Goal: Task Accomplishment & Management: Manage account settings

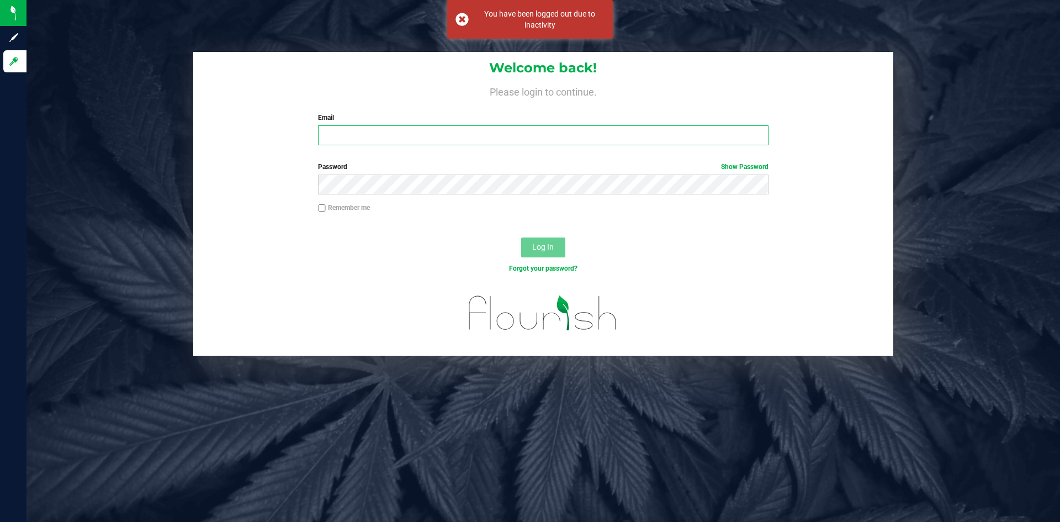
type input "[EMAIL_ADDRESS][DOMAIN_NAME]"
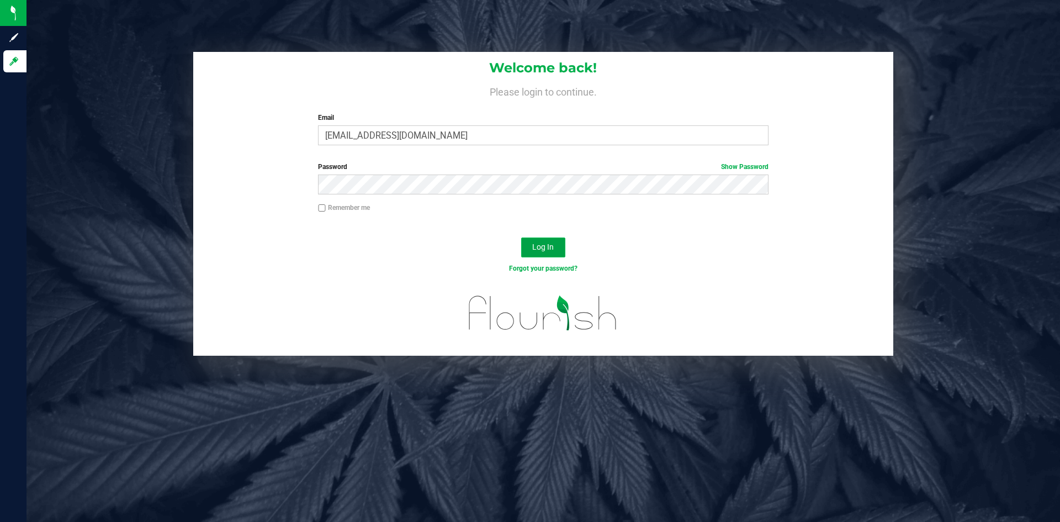
click at [537, 253] on button "Log In" at bounding box center [543, 247] width 44 height 20
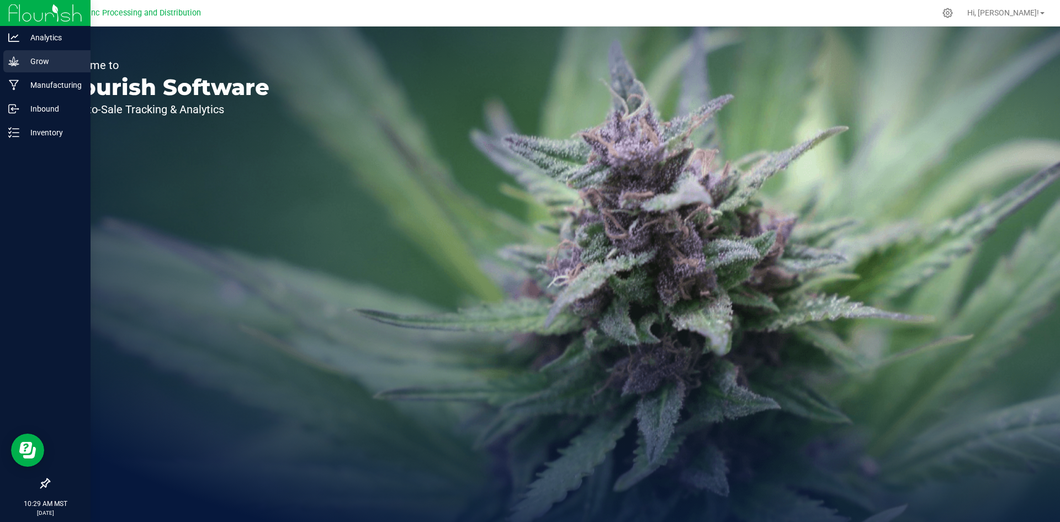
click at [17, 55] on div "Grow" at bounding box center [46, 61] width 87 height 22
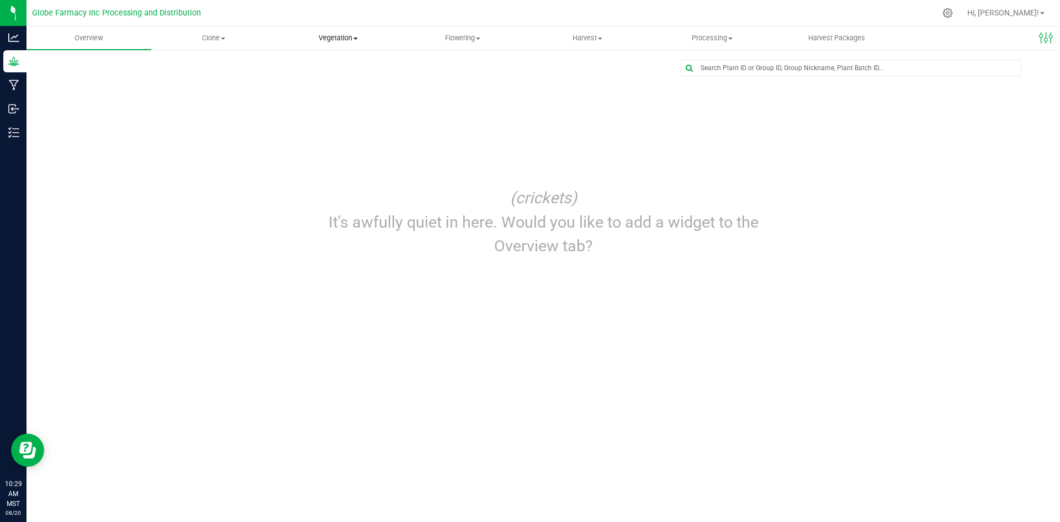
click at [319, 44] on uib-tab-heading "Vegetation Veg groups Veg plants Mother groups Mother plants Apply to plants" at bounding box center [339, 38] width 124 height 22
click at [317, 90] on span "Mother groups" at bounding box center [317, 92] width 82 height 9
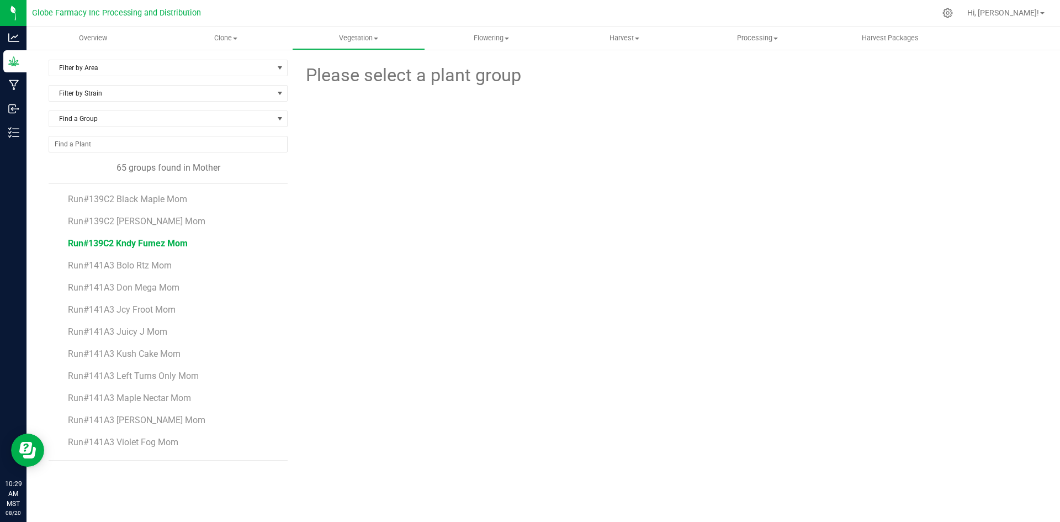
click at [138, 243] on span "Run#139C2 Kndy Fumez Mom" at bounding box center [128, 243] width 120 height 10
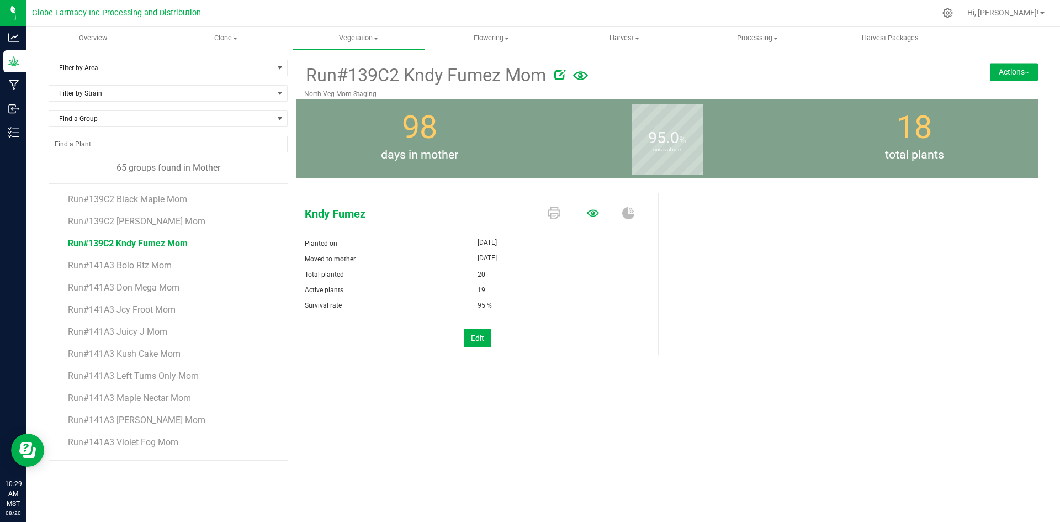
click at [592, 216] on icon at bounding box center [593, 212] width 12 height 7
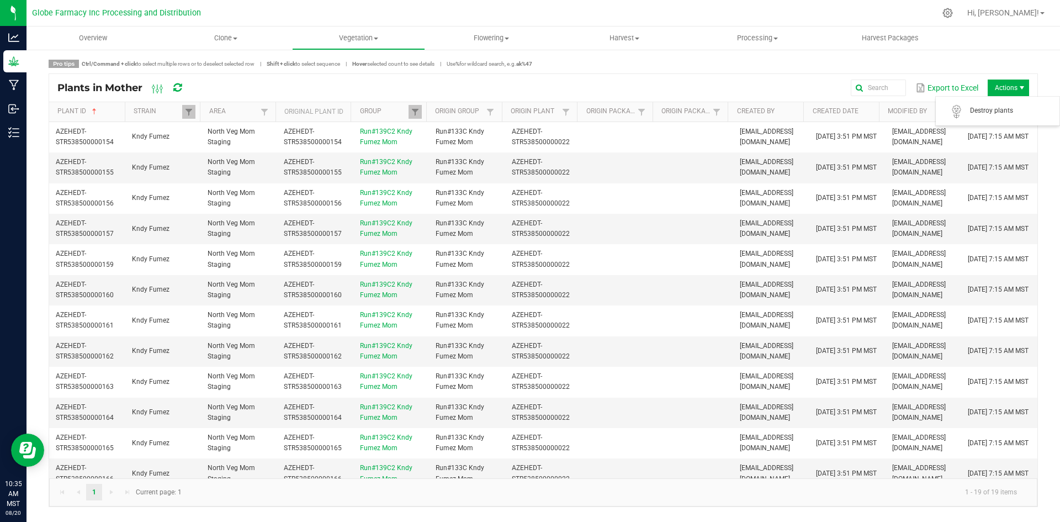
click at [1000, 93] on span "Actions" at bounding box center [1008, 88] width 41 height 17
click at [995, 110] on span "Destroy plants" at bounding box center [1011, 110] width 83 height 9
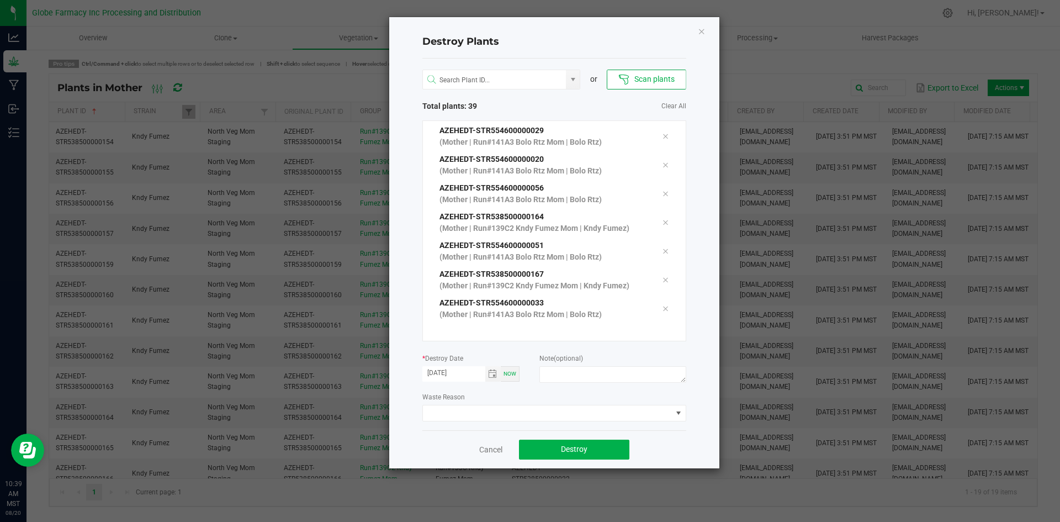
scroll to position [946, 0]
click at [586, 375] on textarea at bounding box center [612, 374] width 146 height 17
type textarea "overage coffee/trash"
click at [578, 442] on button "Destroy" at bounding box center [574, 449] width 110 height 20
